Goal: Task Accomplishment & Management: Complete application form

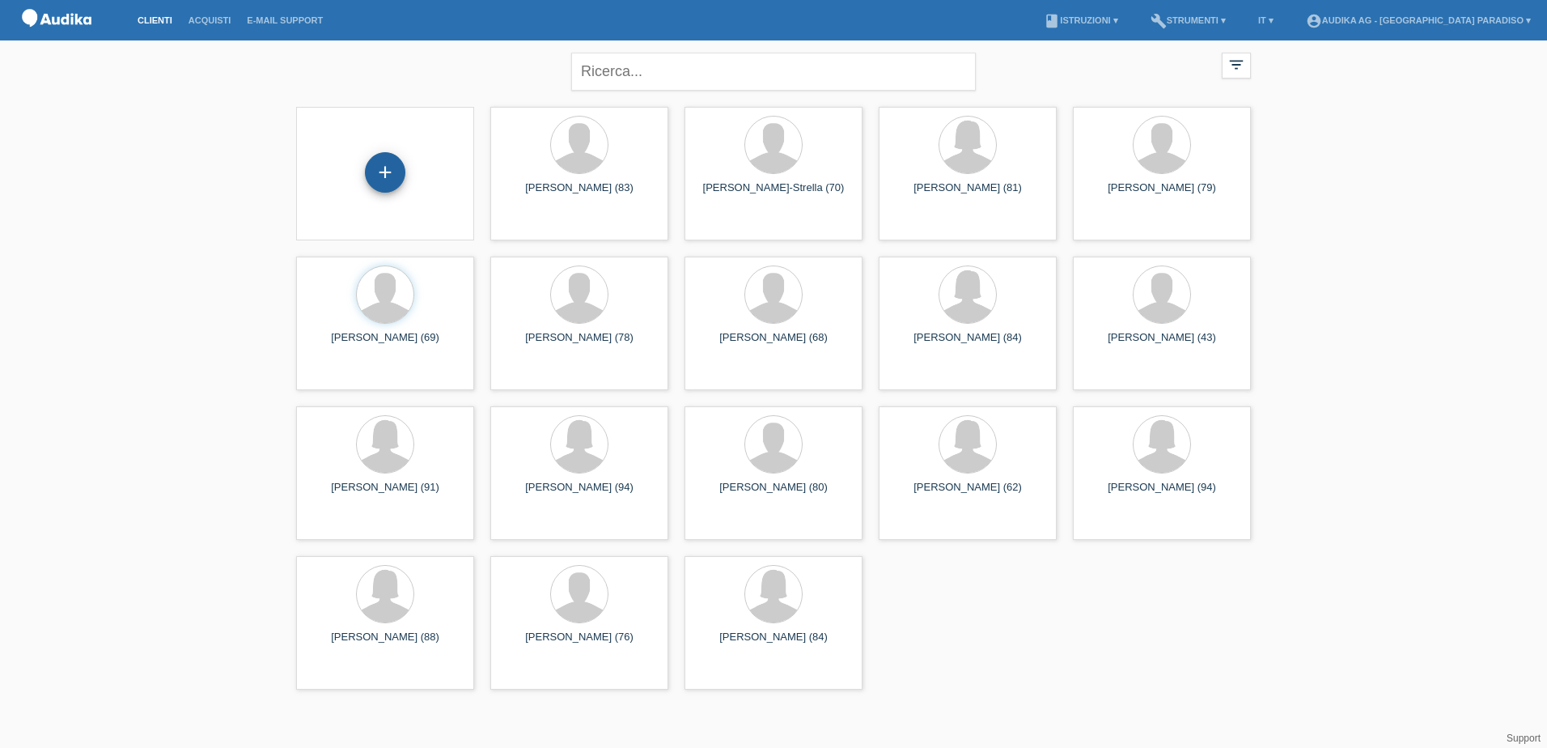
click at [385, 184] on div "+" at bounding box center [385, 172] width 40 height 40
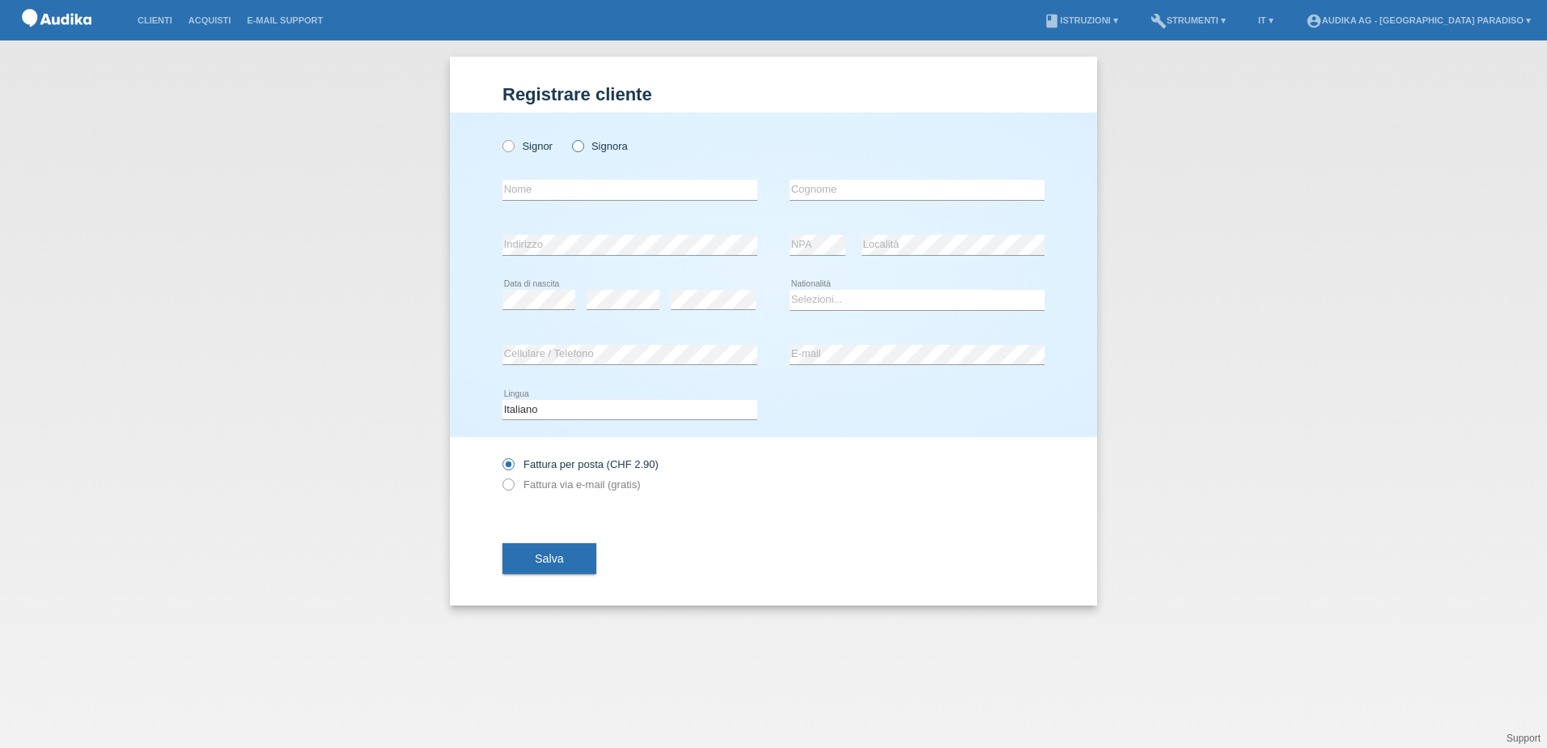
click at [572, 150] on input "Signora" at bounding box center [577, 145] width 11 height 11
radio input "true"
click at [563, 191] on input "text" at bounding box center [630, 190] width 255 height 20
type input "g"
type input "[PERSON_NAME]"
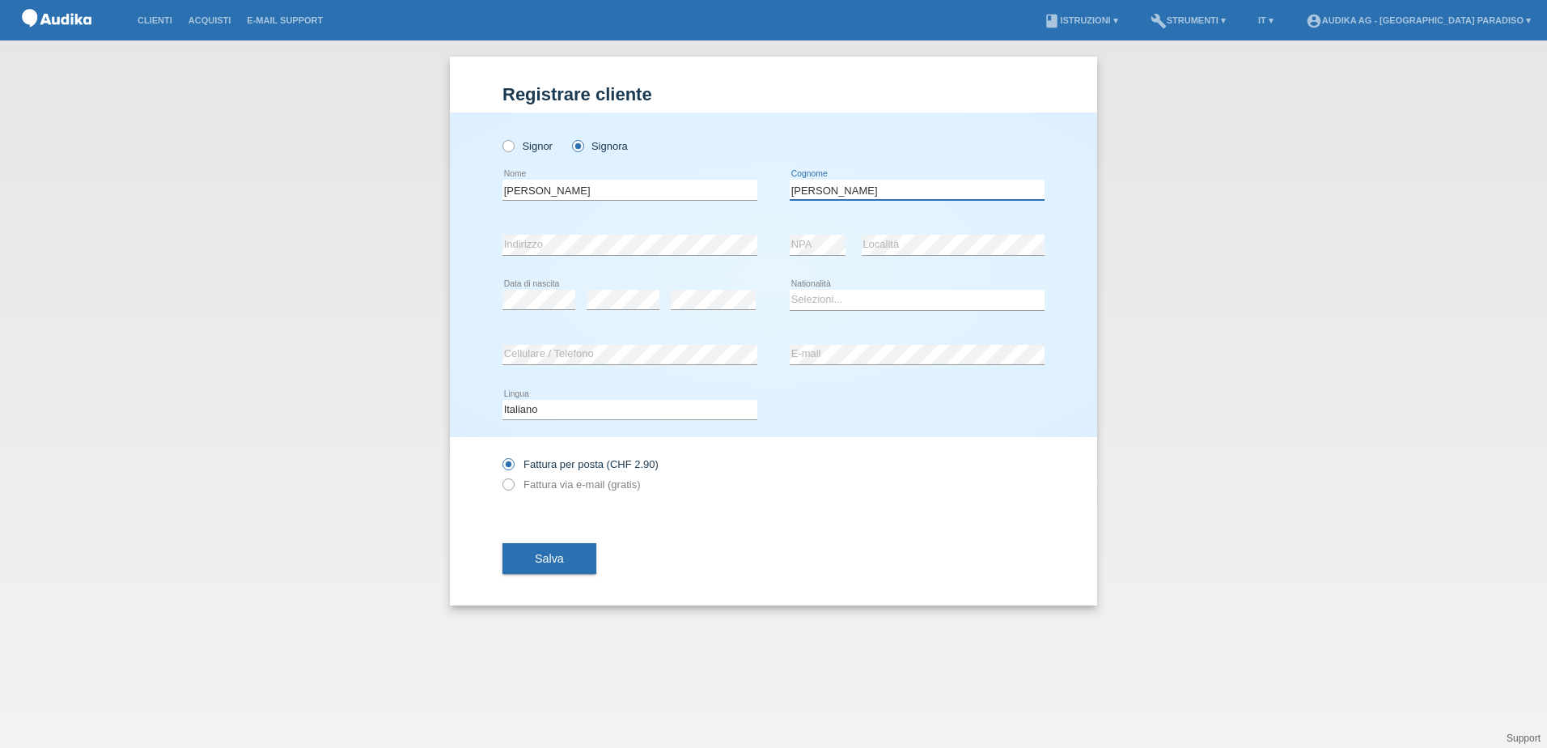
type input "Bissig"
click at [813, 296] on select "Selezioni... Svizzera Austria Germania Liechtenstein ------------ Afghanistan A…" at bounding box center [917, 299] width 255 height 19
select select "CH"
click at [790, 290] on select "Selezioni... Svizzera Austria Germania Liechtenstein ------------ Afghanistan A…" at bounding box center [917, 299] width 255 height 19
click at [431, 476] on div "Registrare cliente Registrare cliente Registrare cliente Signor Signora Gertrud…" at bounding box center [773, 393] width 1547 height 707
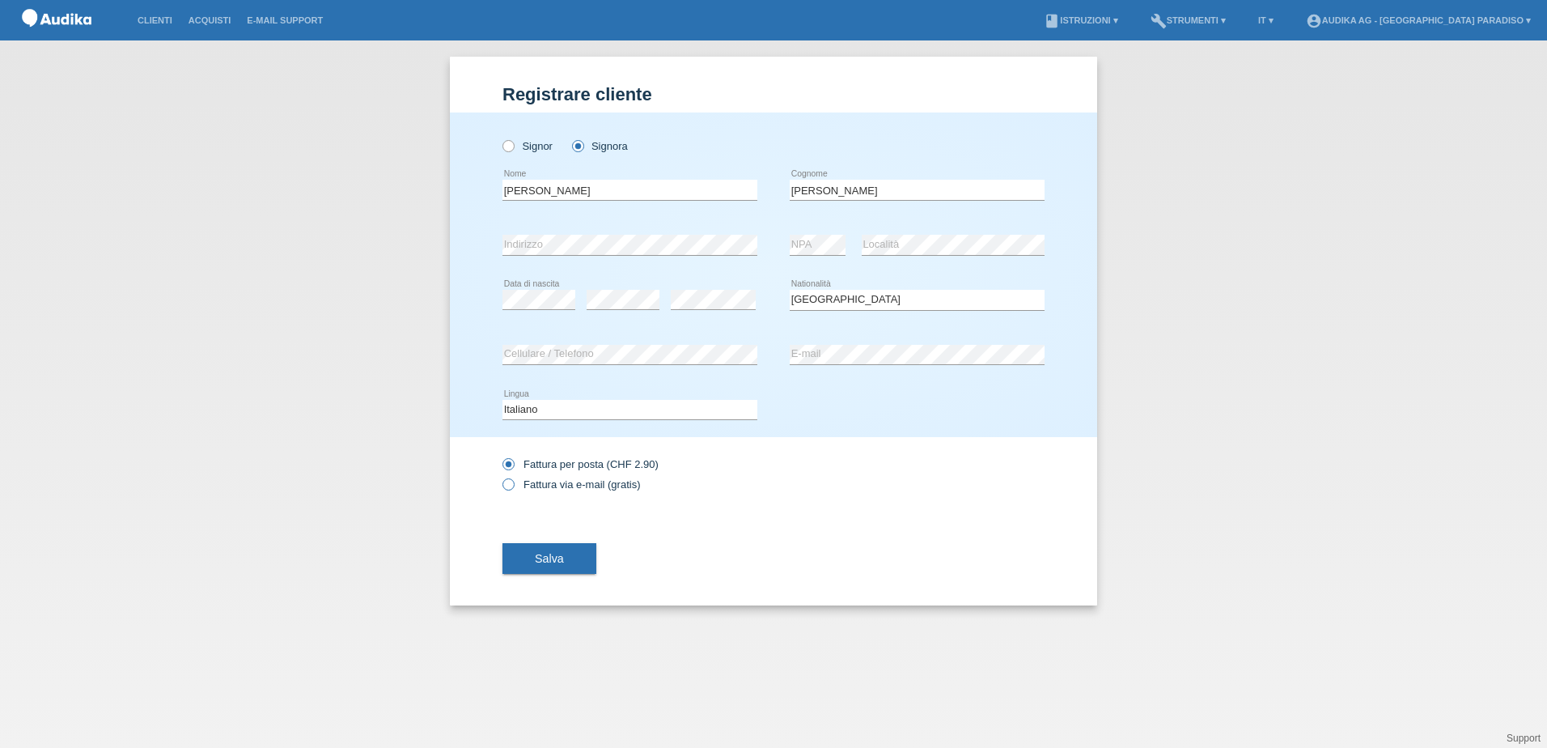
click at [520, 482] on label "Fattura via e-mail (gratis)" at bounding box center [572, 484] width 138 height 12
click at [513, 482] on input "Fattura via e-mail (gratis)" at bounding box center [508, 488] width 11 height 20
radio input "true"
click at [570, 561] on button "Salva" at bounding box center [550, 558] width 94 height 31
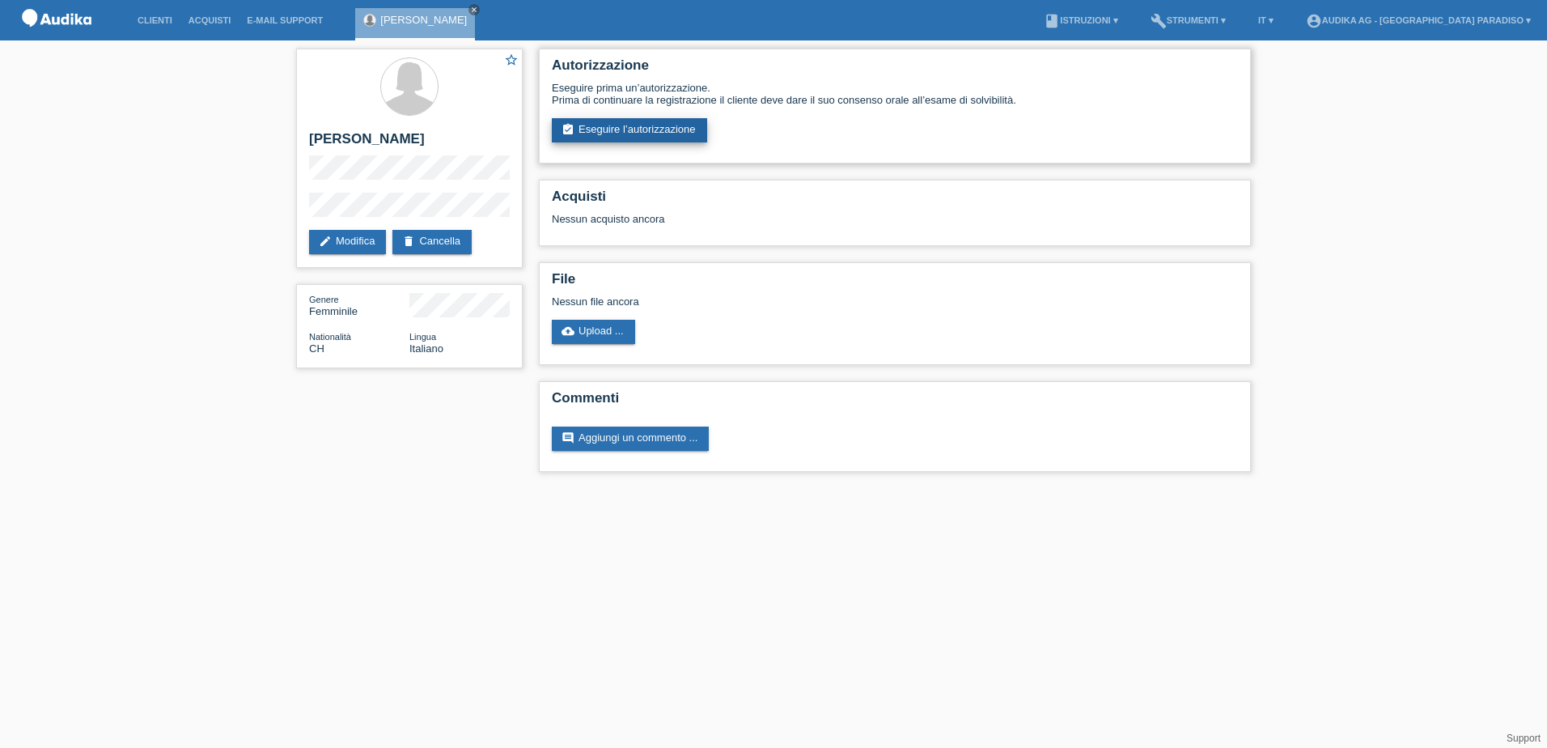
click at [655, 123] on link "assignment_turned_in Eseguire l’autorizzazione" at bounding box center [629, 130] width 155 height 24
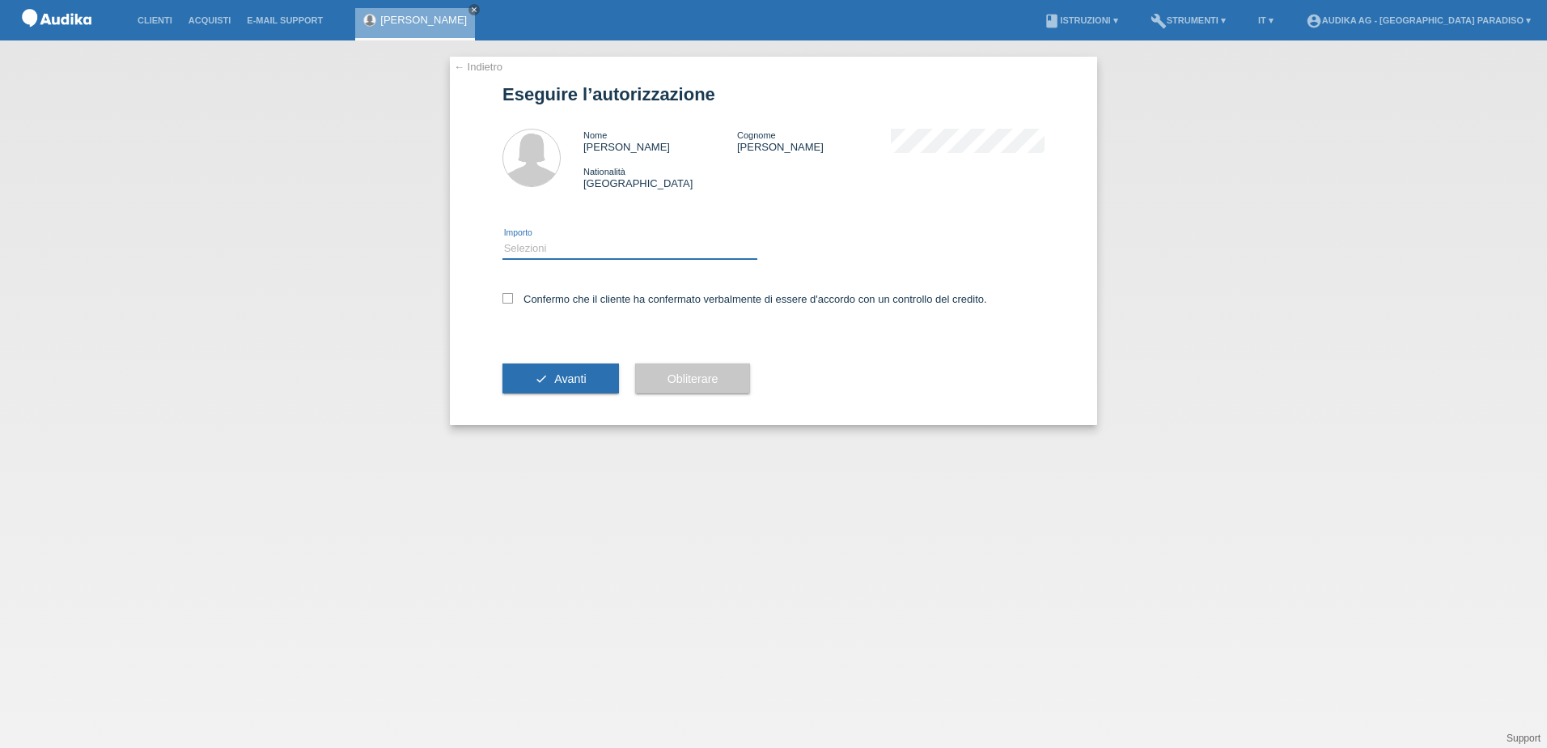
click at [537, 254] on select "Selezioni CHF 1.00 - CHF 499.00 CHF 500.00 - CHF 1'999.00 CHF 2'000.00 - CHF 13…" at bounding box center [630, 248] width 255 height 19
select select "3"
click at [503, 239] on select "Selezioni CHF 1.00 - CHF 499.00 CHF 500.00 - CHF 1'999.00 CHF 2'000.00 - CHF 13…" at bounding box center [630, 248] width 255 height 19
click at [509, 303] on icon at bounding box center [508, 298] width 11 height 11
click at [509, 303] on input "Confermo che il cliente ha confermato verbalmente di essere d'accordo con un co…" at bounding box center [508, 298] width 11 height 11
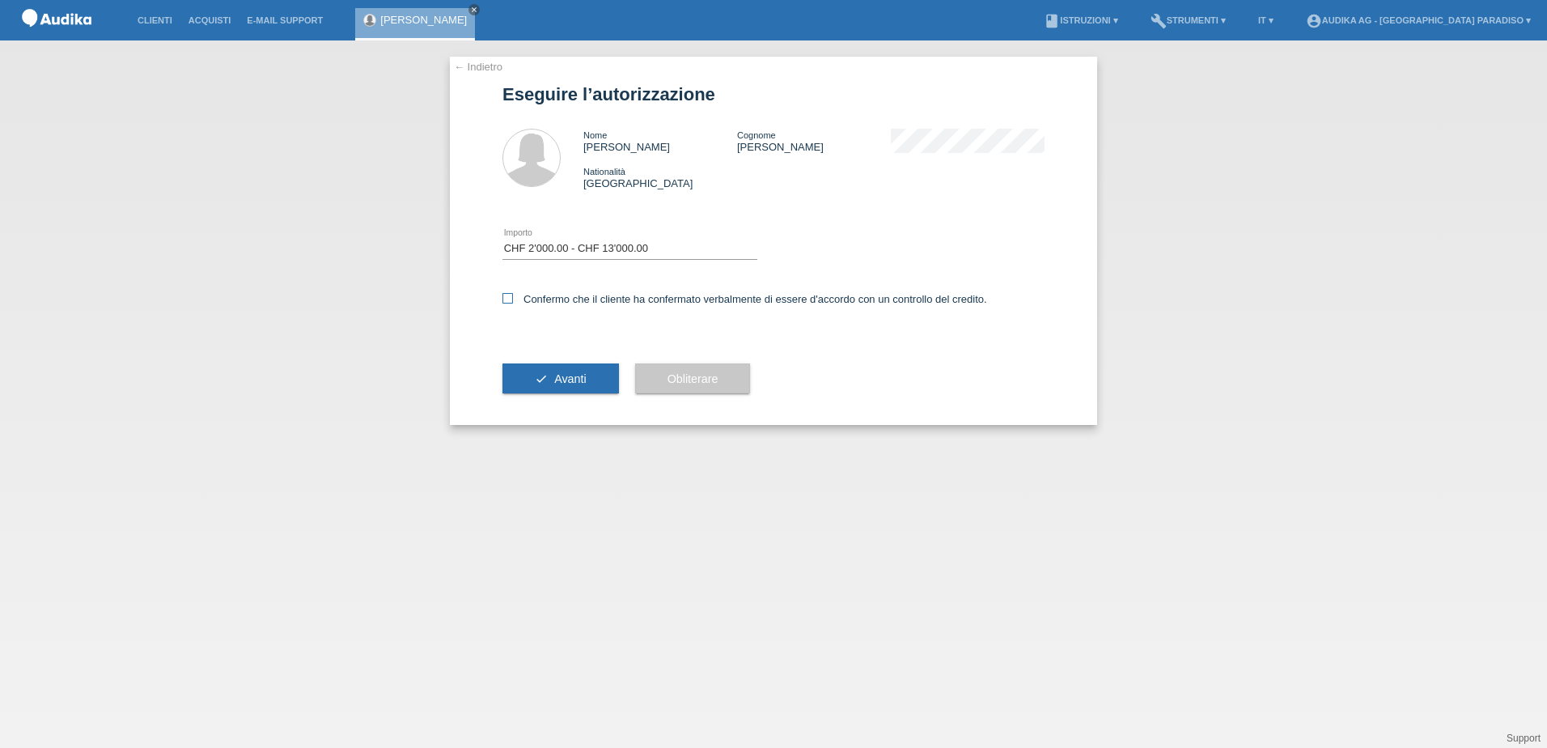
checkbox input "true"
click at [553, 377] on button "check Avanti" at bounding box center [561, 378] width 117 height 31
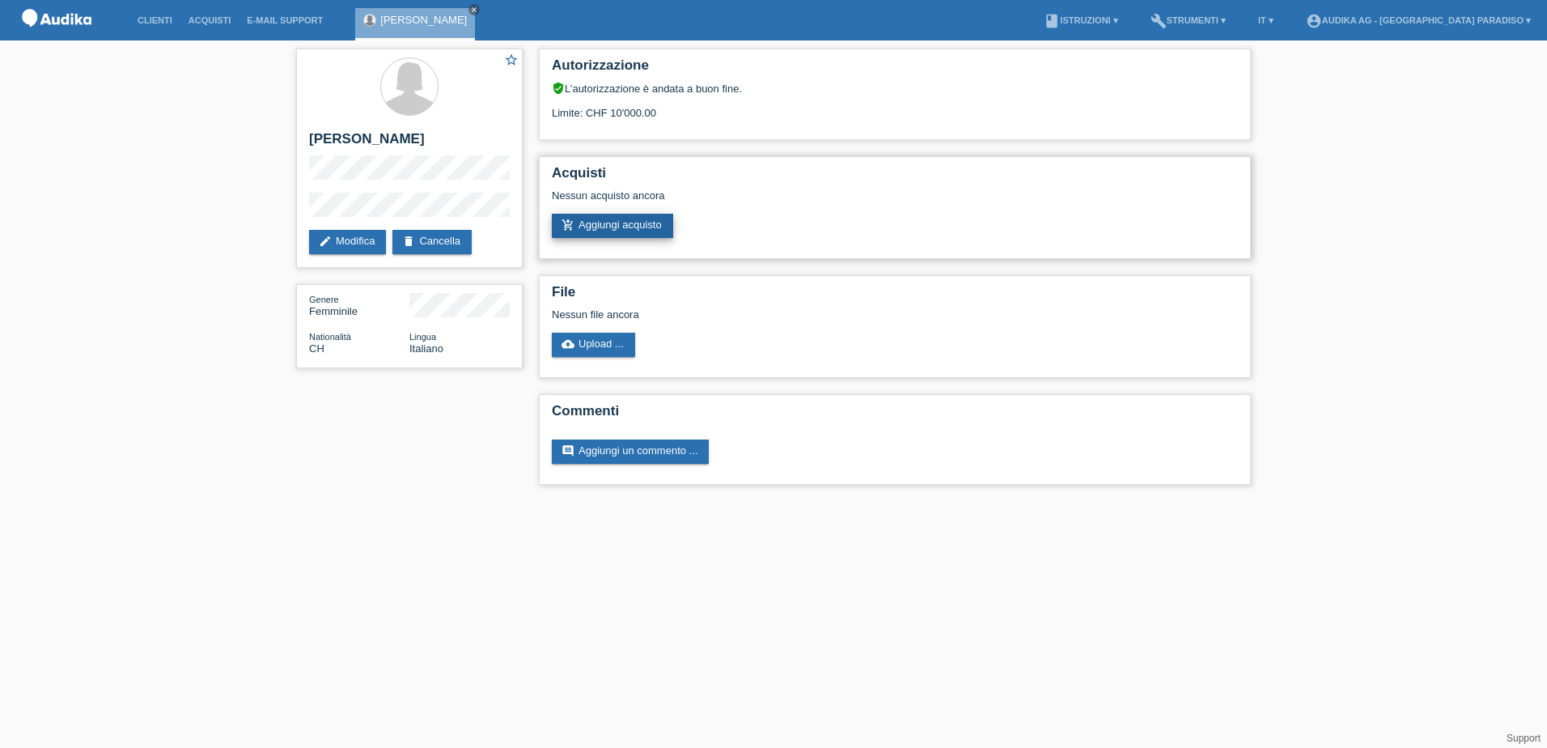
click at [621, 228] on link "add_shopping_cart Aggiungi acquisto" at bounding box center [612, 226] width 121 height 24
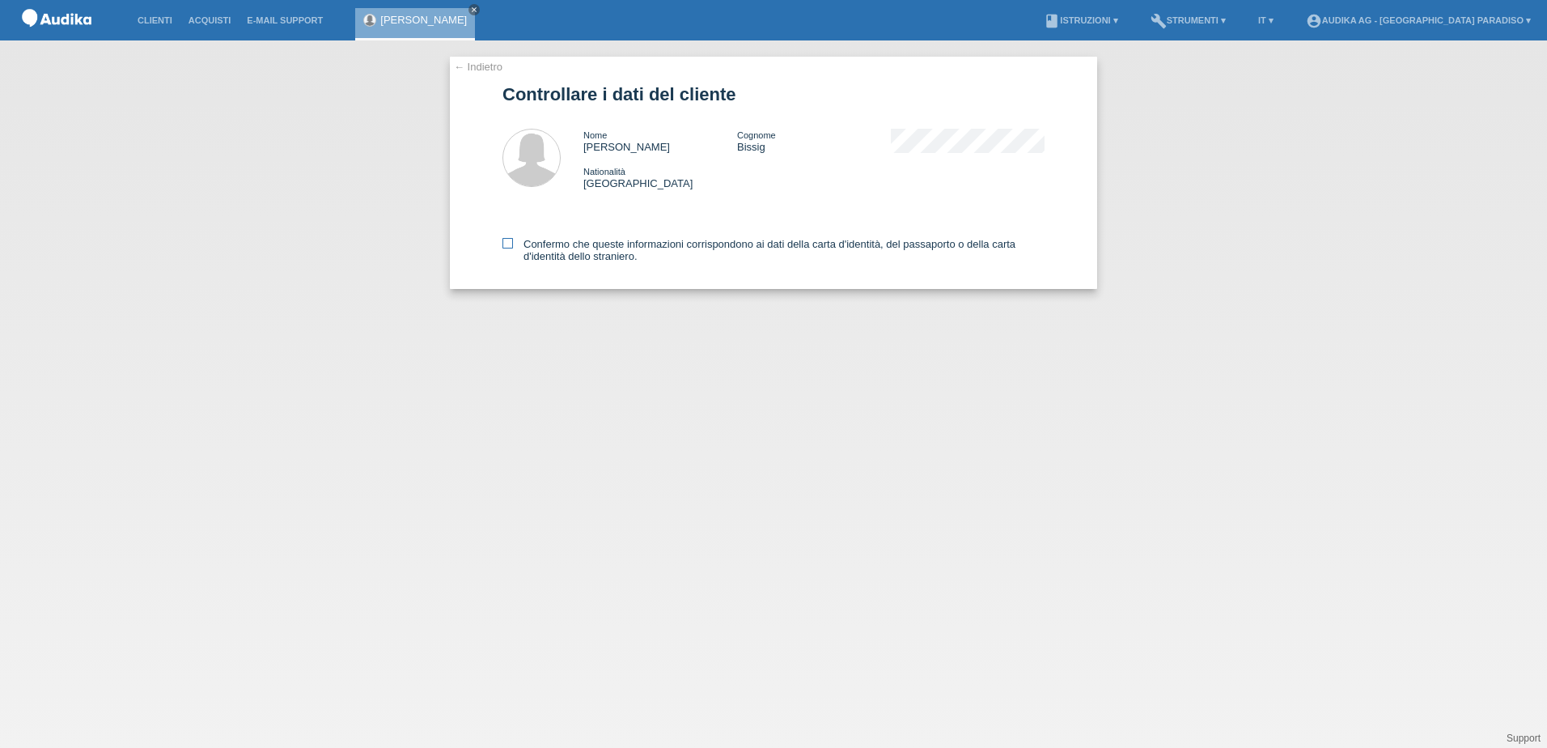
click at [510, 240] on icon at bounding box center [508, 243] width 11 height 11
click at [510, 240] on input "Confermo che queste informazioni corrispondono ai dati della carta d'identità, …" at bounding box center [508, 243] width 11 height 11
checkbox input "true"
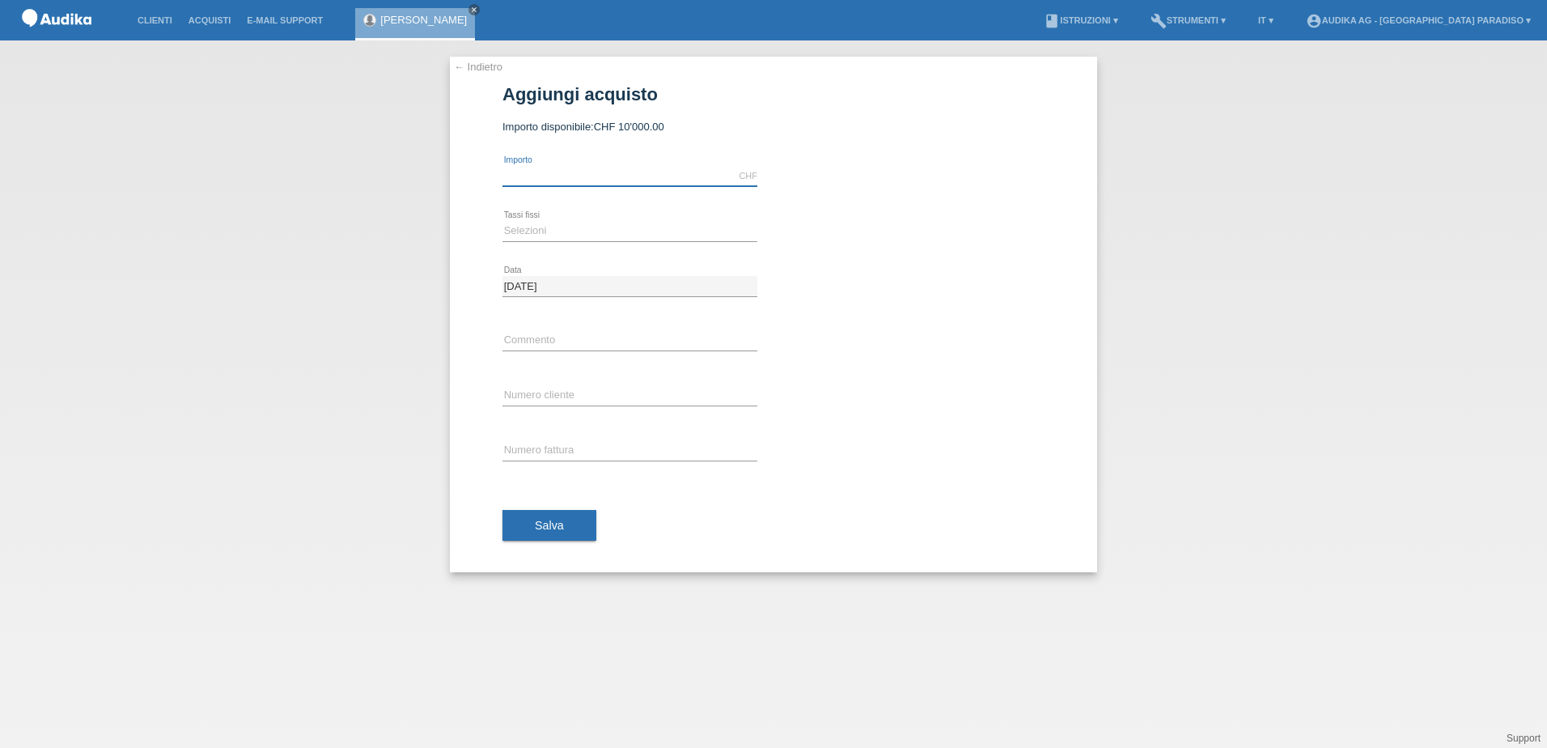
click at [534, 178] on input "text" at bounding box center [630, 176] width 255 height 20
type input "2770.00"
click at [520, 223] on select "Selezioni 12 rate 24 rate" at bounding box center [630, 230] width 255 height 19
select select "178"
click at [503, 221] on select "Selezioni 12 rate 24 rate" at bounding box center [630, 230] width 255 height 19
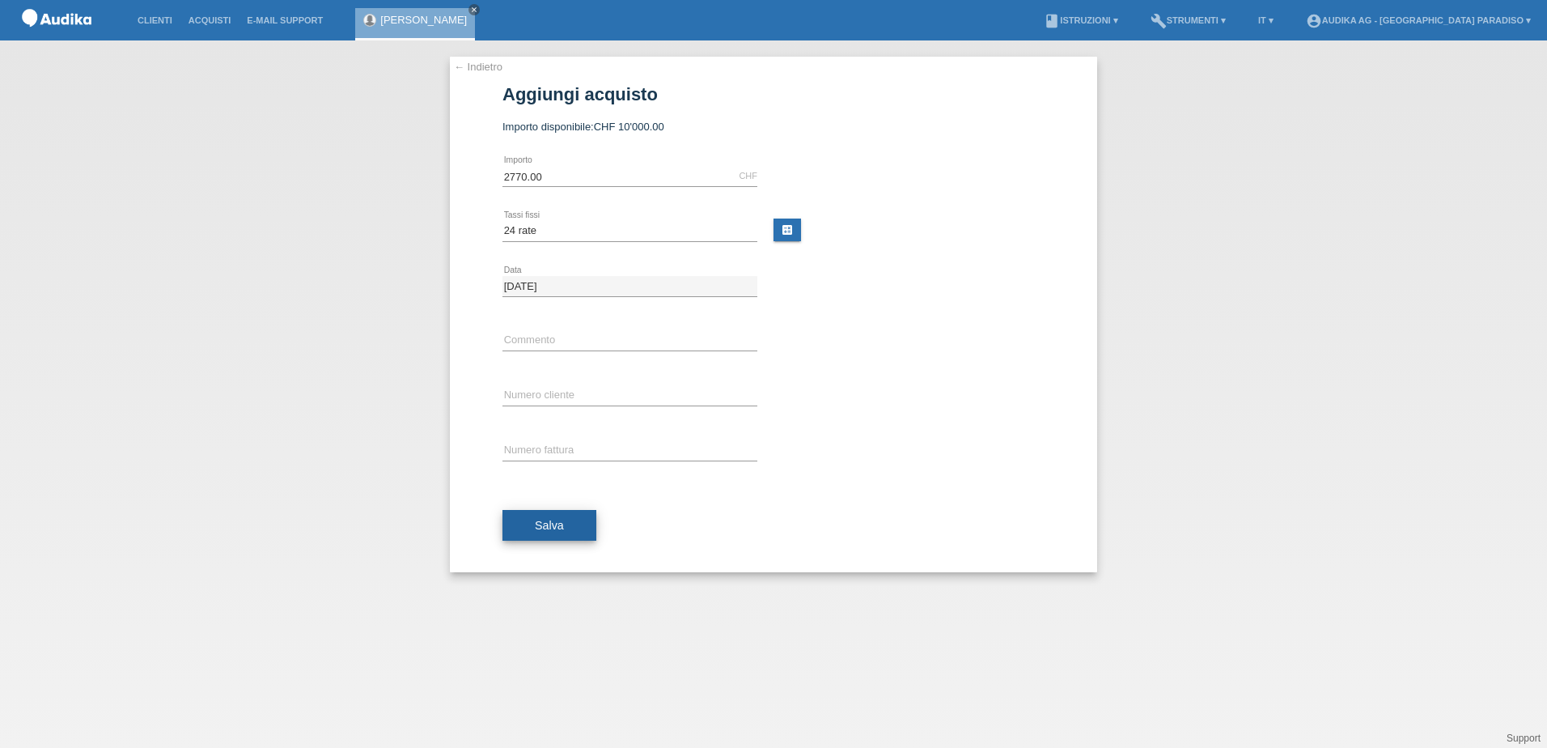
click at [569, 526] on button "Salva" at bounding box center [550, 525] width 94 height 31
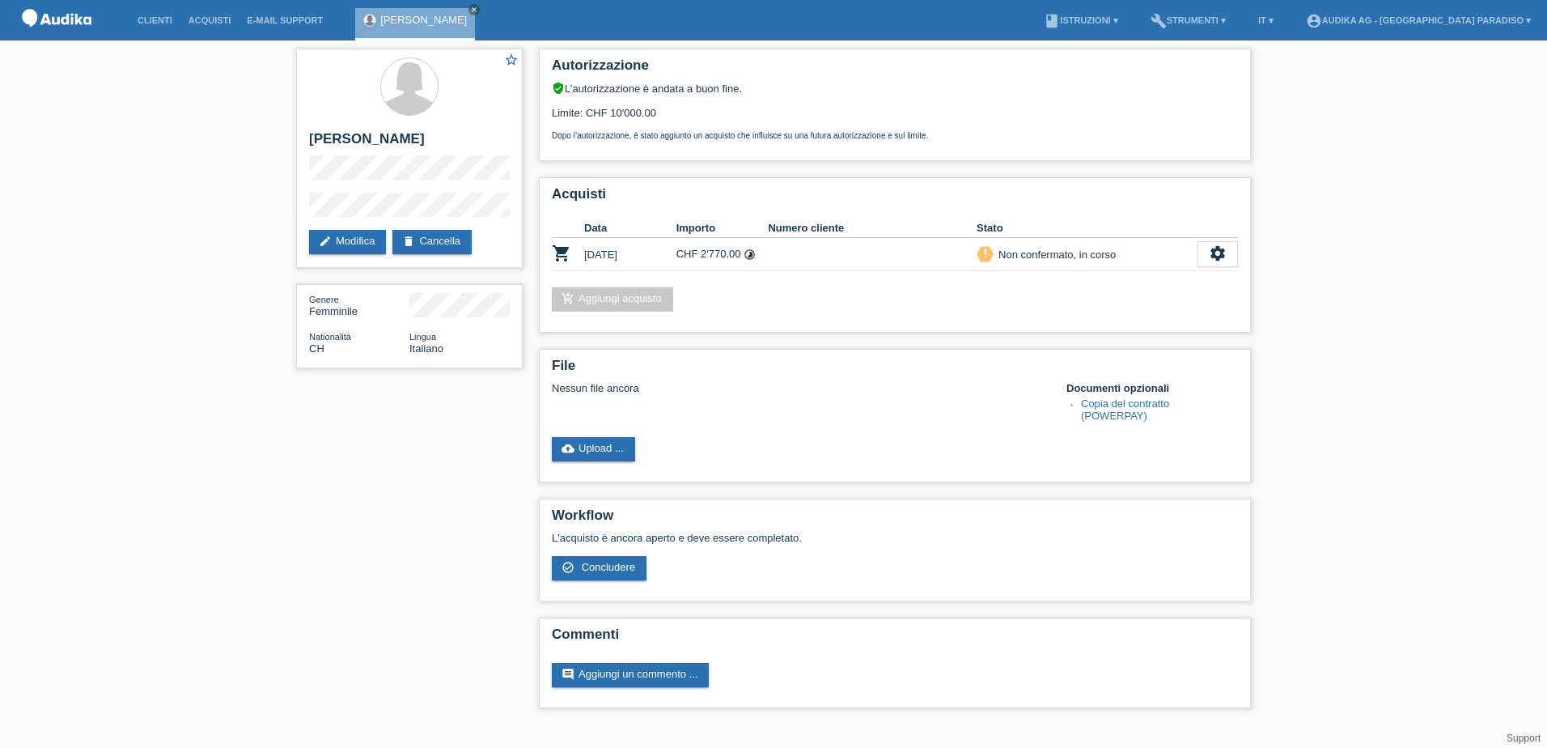
click at [1336, 117] on div "star_border Gertrud Bissig edit Modifica delete Cancella Genere Femminile Natio…" at bounding box center [773, 382] width 1547 height 684
click at [1218, 257] on icon "settings" at bounding box center [1218, 253] width 18 height 18
click at [1116, 326] on span "Concludere" at bounding box center [1098, 327] width 59 height 19
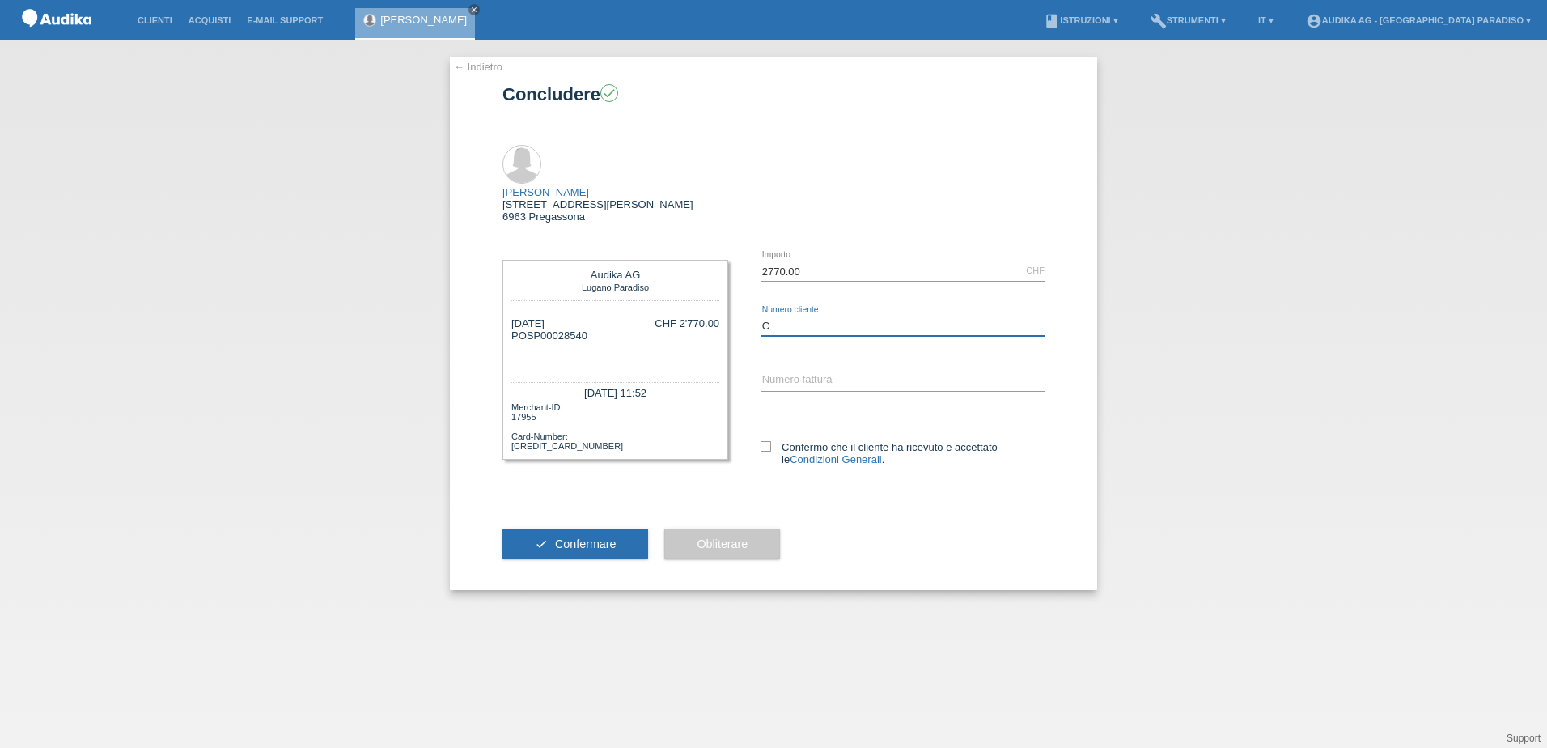
click at [785, 316] on input "C" at bounding box center [903, 326] width 284 height 20
drag, startPoint x: 528, startPoint y: 296, endPoint x: 594, endPoint y: 299, distance: 66.4
click at [594, 317] on div "10.10.2025 POSP00028540 C CHF 2'770.00" at bounding box center [615, 341] width 208 height 49
copy div "SP00028540"
click at [799, 316] on input "C" at bounding box center [903, 326] width 284 height 20
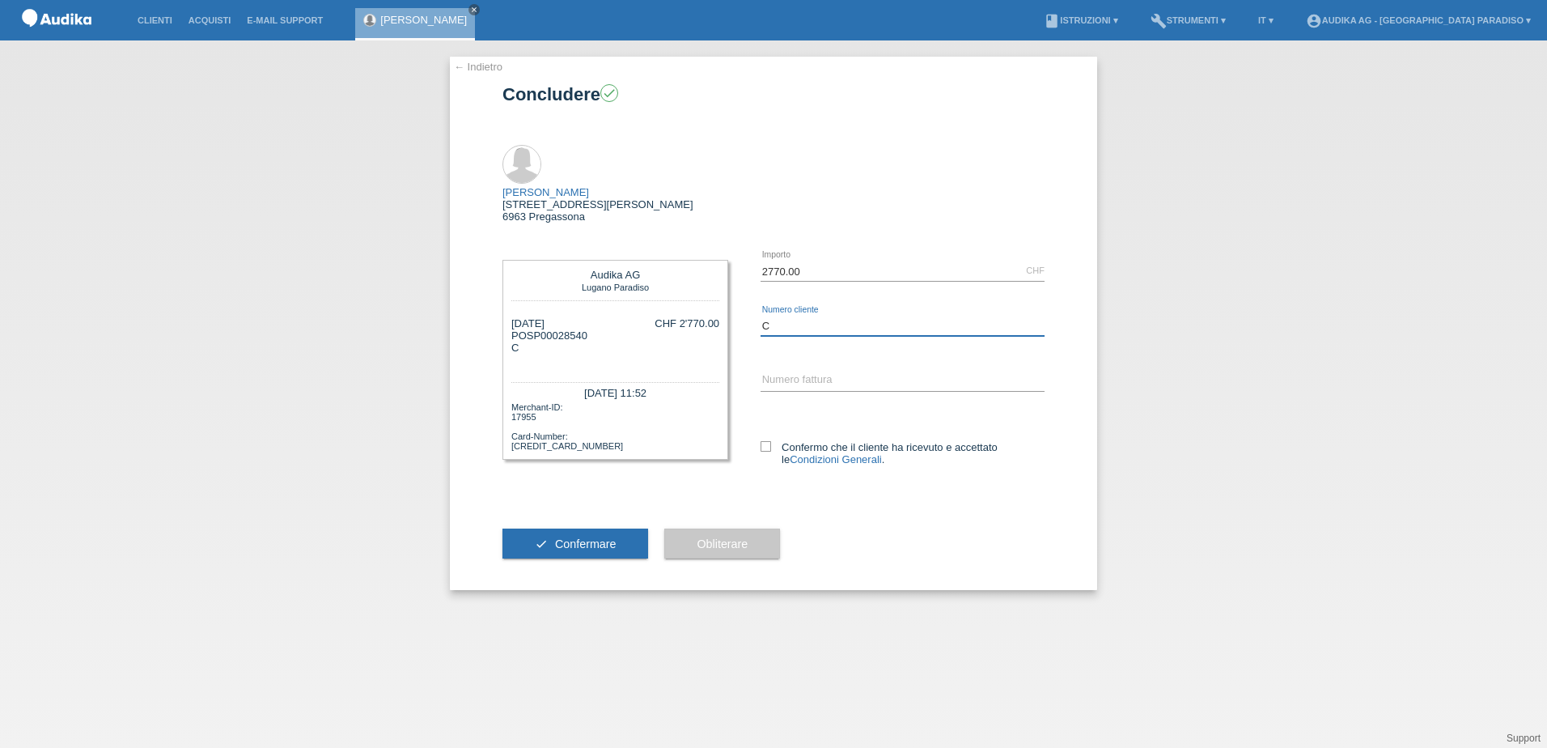
paste input "14597735"
type input "C14597735"
click at [825, 371] on input "SOI" at bounding box center [903, 381] width 284 height 20
paste input "000342312"
type input "SOI000342312"
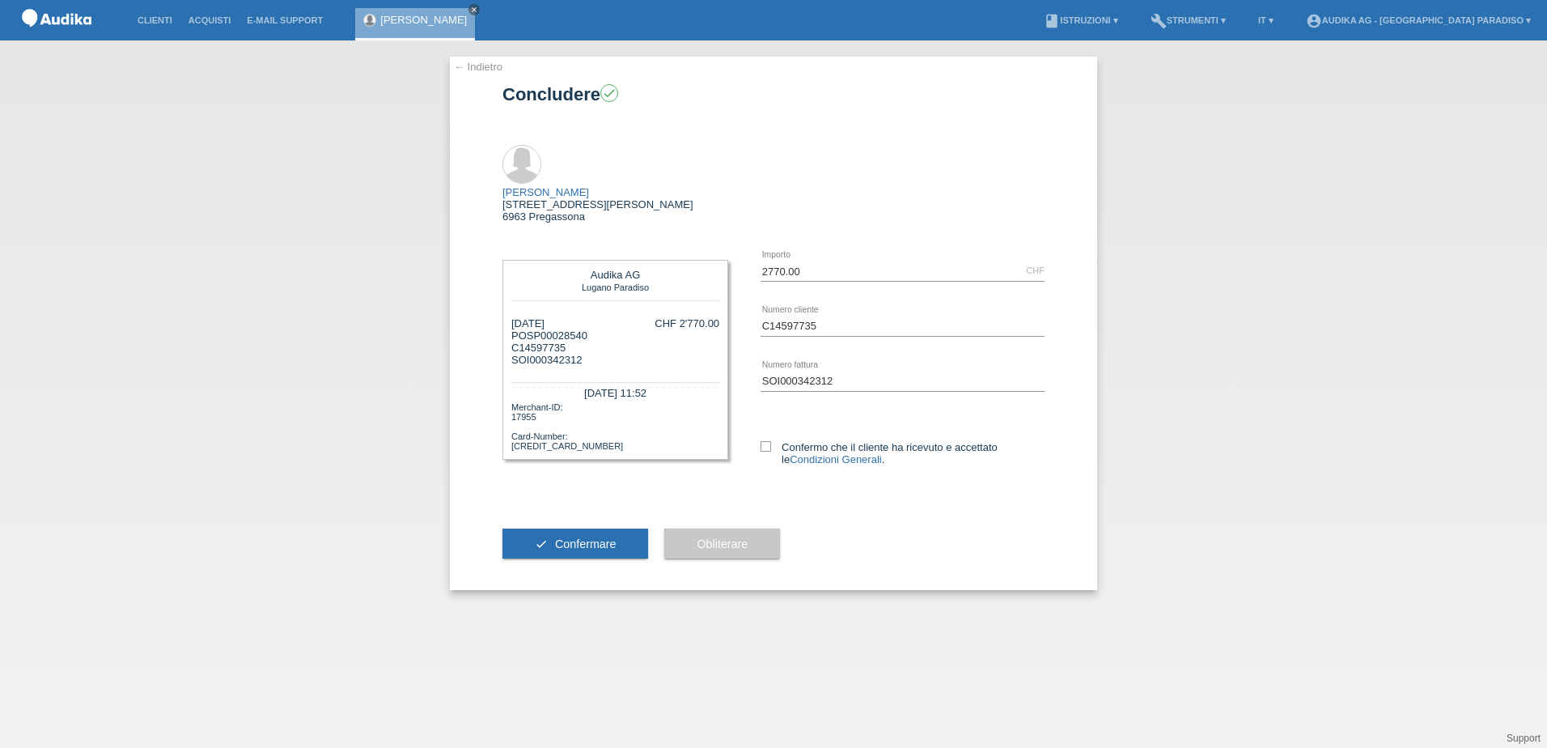
click at [758, 407] on div "2770.00 CHF error Importo C14597735 error" at bounding box center [886, 370] width 316 height 253
click at [766, 441] on icon at bounding box center [766, 446] width 11 height 11
click at [766, 441] on input "Confermo che il cliente ha ricevuto e accettato le Condizioni Generali ." at bounding box center [766, 446] width 11 height 11
checkbox input "true"
click at [583, 537] on span "Confermare" at bounding box center [586, 543] width 62 height 13
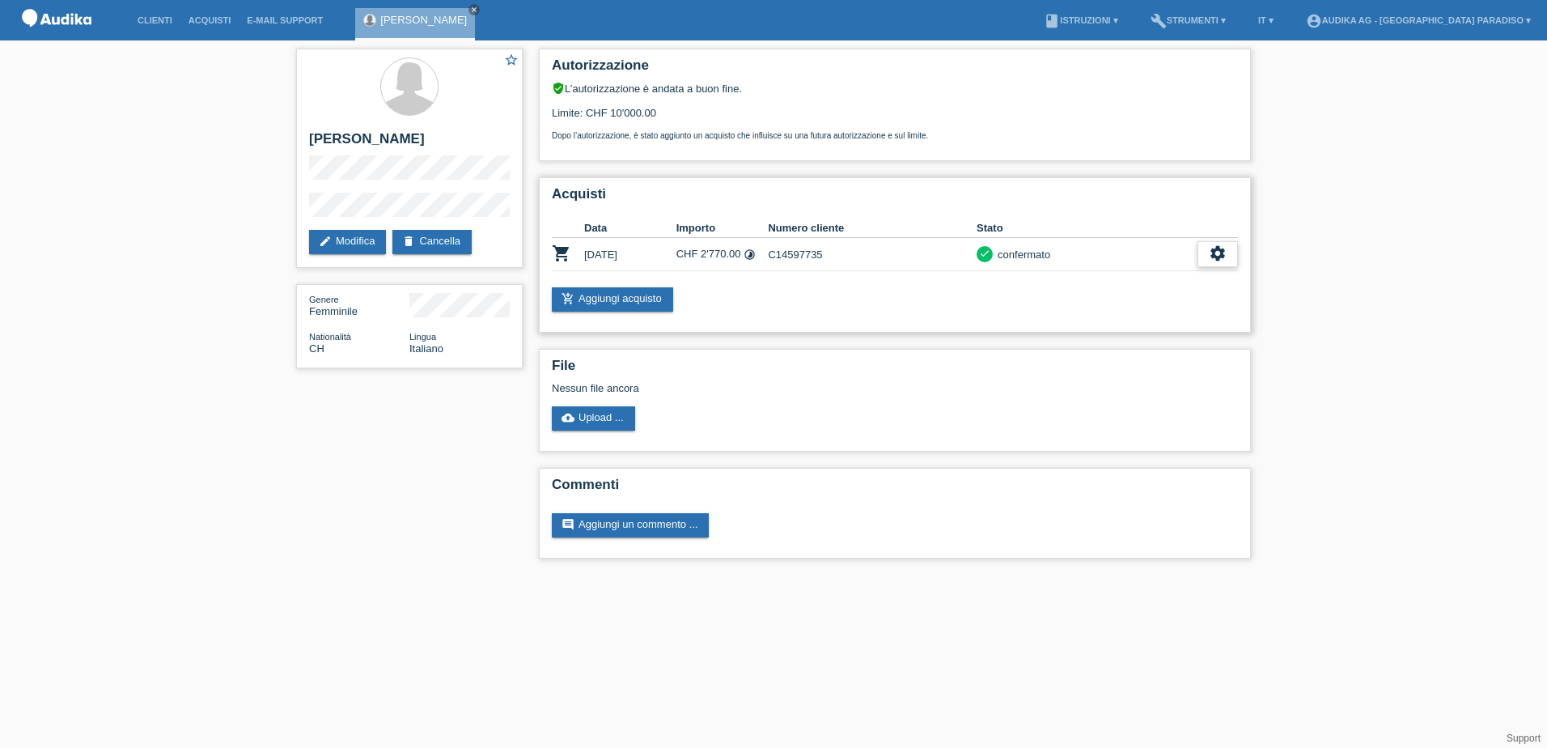
click at [1222, 252] on icon "settings" at bounding box center [1218, 253] width 18 height 18
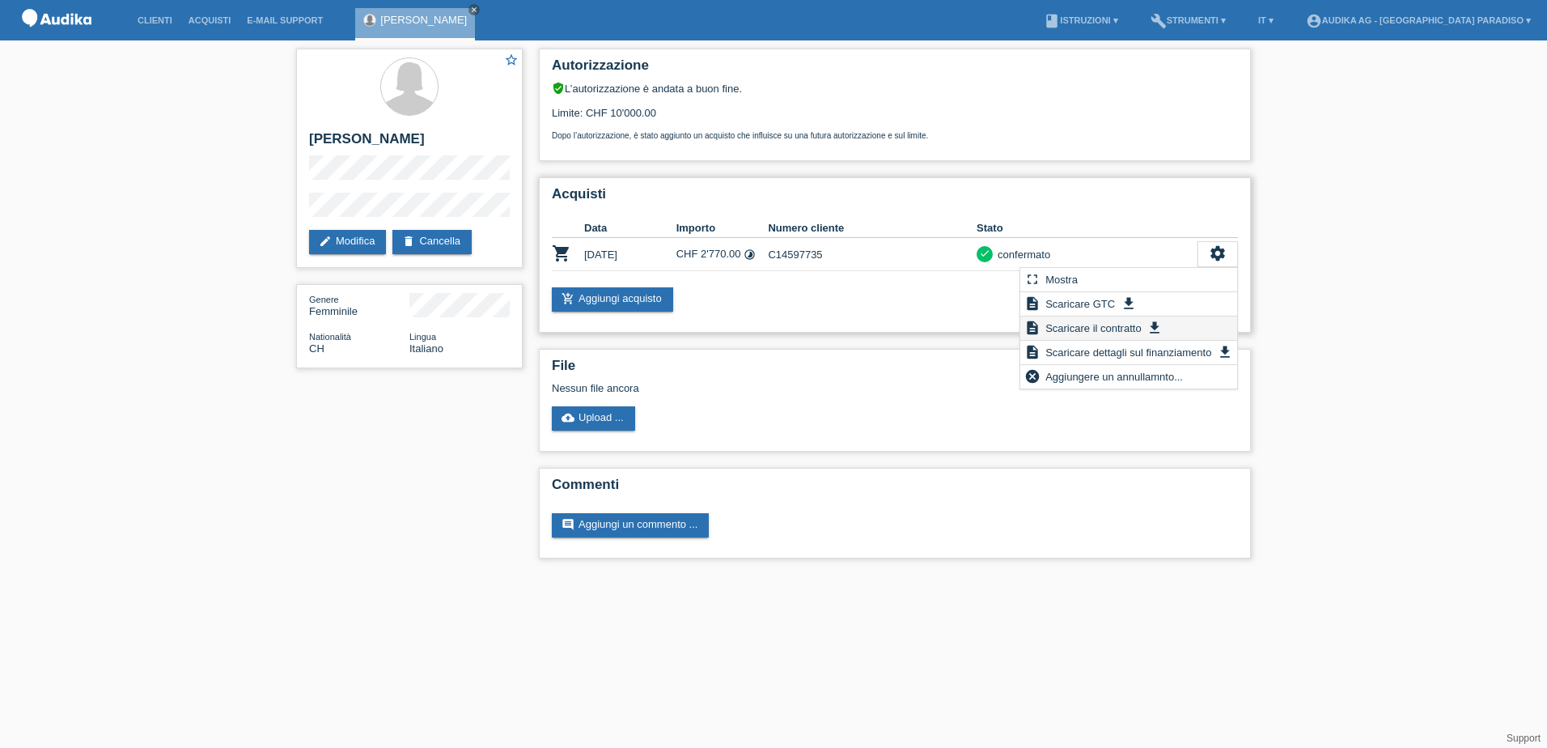
click at [1106, 327] on span "Scaricare il contratto" at bounding box center [1093, 327] width 101 height 19
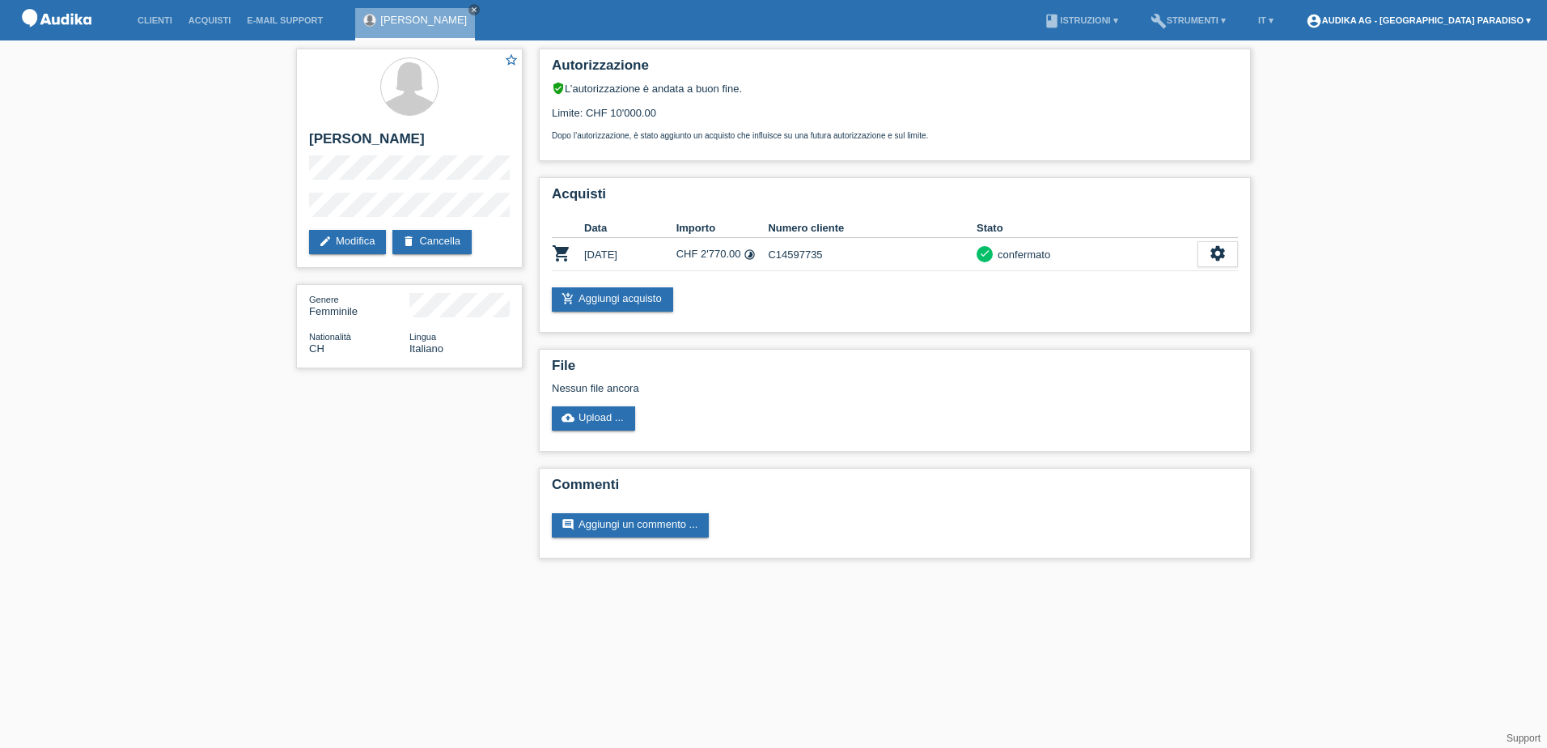
click at [1448, 16] on link "account_circle Audika AG - [GEOGRAPHIC_DATA] Paradiso ▾" at bounding box center [1418, 20] width 241 height 10
click at [1369, 92] on div "Audika AG - Lugano Paradiso [EMAIL_ADDRESS][DOMAIN_NAME] Logout" at bounding box center [1439, 61] width 206 height 72
click at [1368, 86] on link "Logout" at bounding box center [1363, 84] width 32 height 12
